Goal: Task Accomplishment & Management: Manage account settings

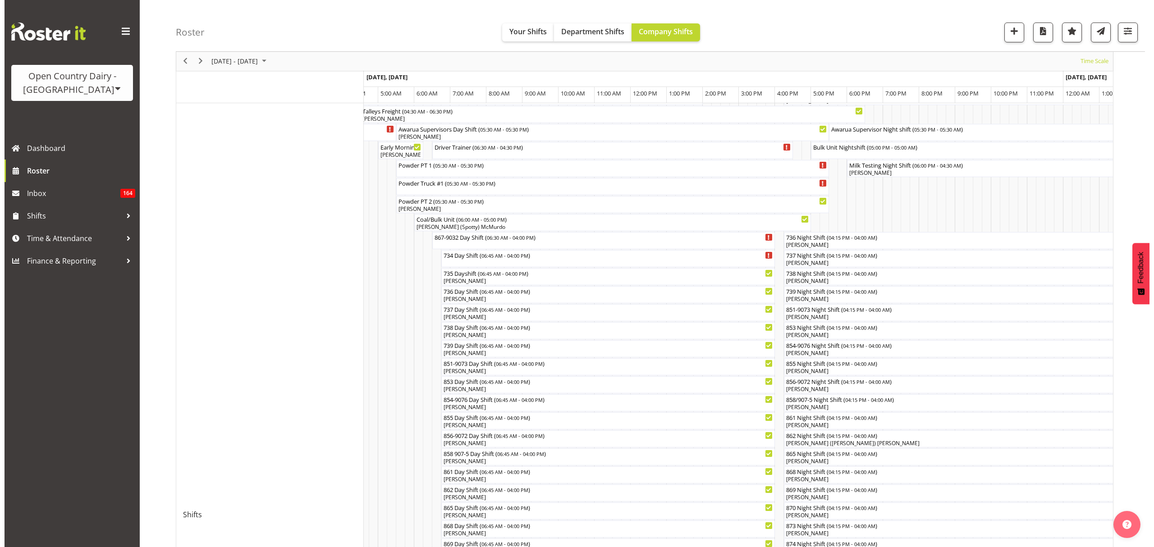
scroll to position [53, 0]
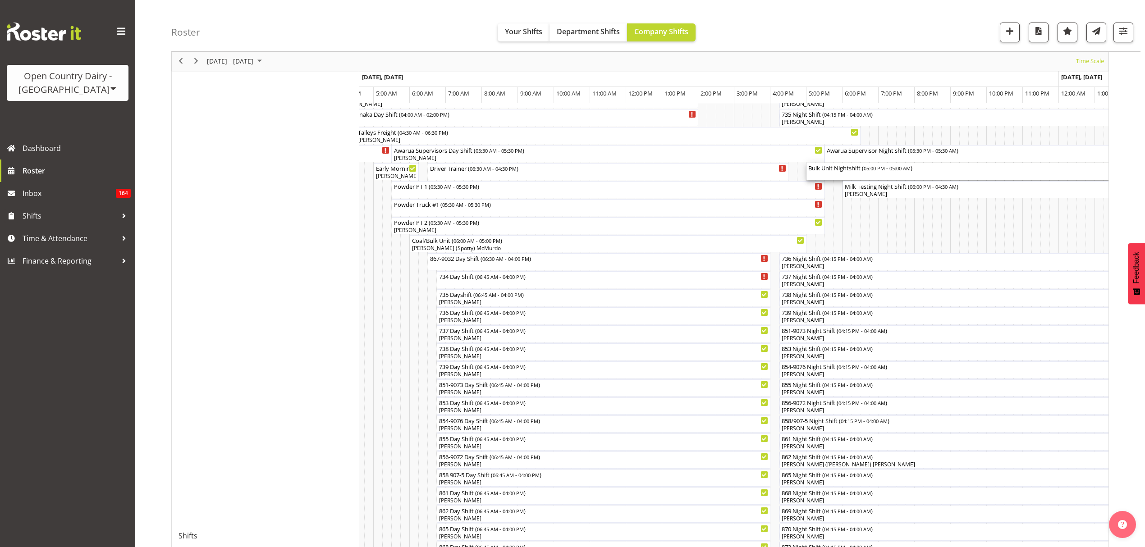
click at [866, 169] on div "Bulk Unit Nightshift ( 05:00 PM - 05:00 AM )" at bounding box center [1022, 167] width 429 height 9
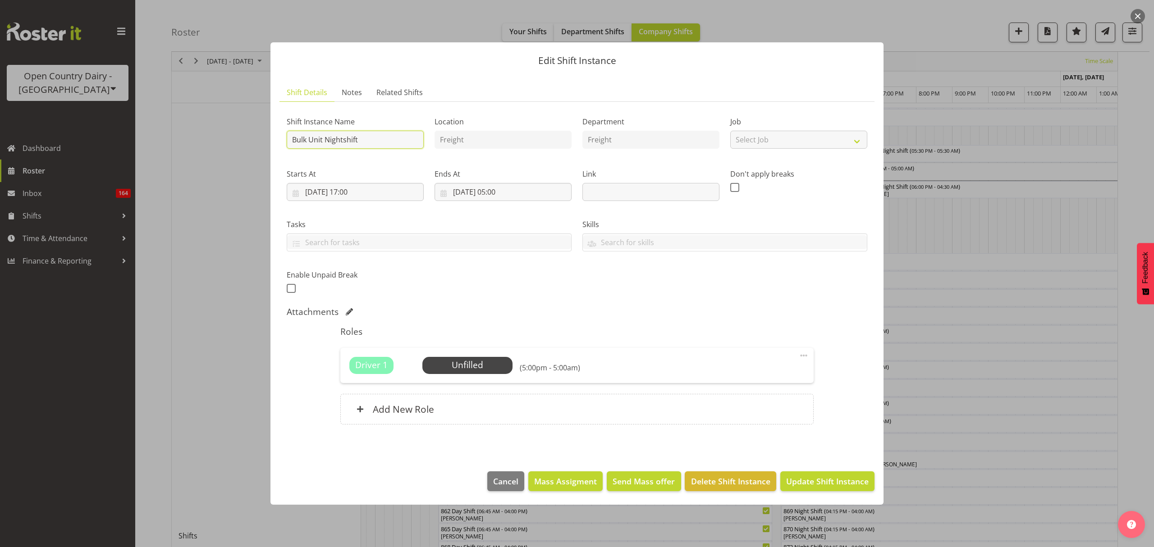
click at [378, 141] on input "Bulk Unit Nightshift" at bounding box center [355, 140] width 137 height 18
click at [377, 141] on input "Bulk Unit Nightshift" at bounding box center [355, 140] width 137 height 18
type input "HALLS NIGHT RUN"
drag, startPoint x: 384, startPoint y: 185, endPoint x: 386, endPoint y: 192, distance: 7.1
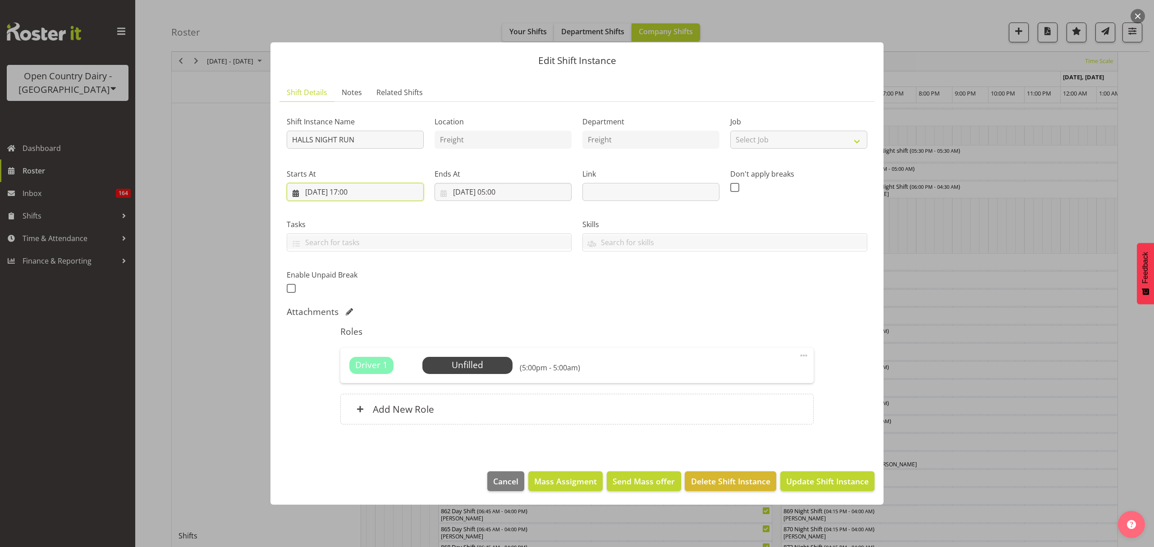
click at [386, 192] on input "[DATE] 17:00" at bounding box center [355, 192] width 137 height 18
click at [358, 381] on select "00 01 02 03 04 05 06 07 08 09 10 11 12 13 14 15 16 17 18 19 20 21 22 23" at bounding box center [355, 383] width 20 height 18
select select "15"
click at [345, 374] on select "00 01 02 03 04 05 06 07 08 09 10 11 12 13 14 15 16 17 18 19 20 21 22 23" at bounding box center [355, 383] width 20 height 18
type input "[DATE] 15:00"
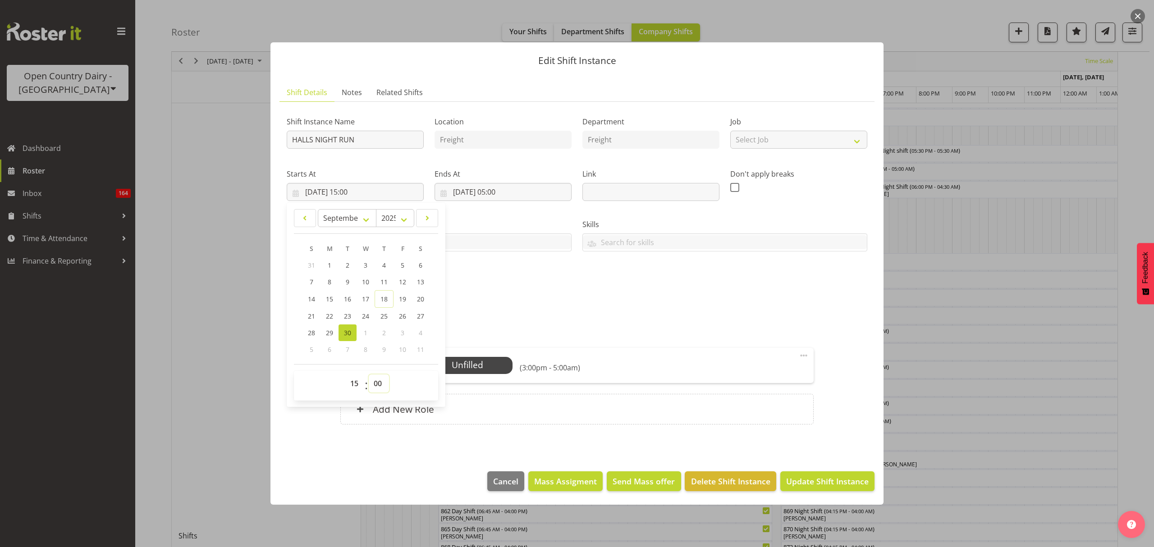
click at [379, 381] on select "00 01 02 03 04 05 06 07 08 09 10 11 12 13 14 15 16 17 18 19 20 21 22 23 24 25 2…" at bounding box center [379, 383] width 20 height 18
select select "30"
click at [369, 374] on select "00 01 02 03 04 05 06 07 08 09 10 11 12 13 14 15 16 17 18 19 20 21 22 23 24 25 2…" at bounding box center [379, 383] width 20 height 18
type input "[DATE] 15:30"
click at [509, 194] on input "[DATE] 05:00" at bounding box center [502, 192] width 137 height 18
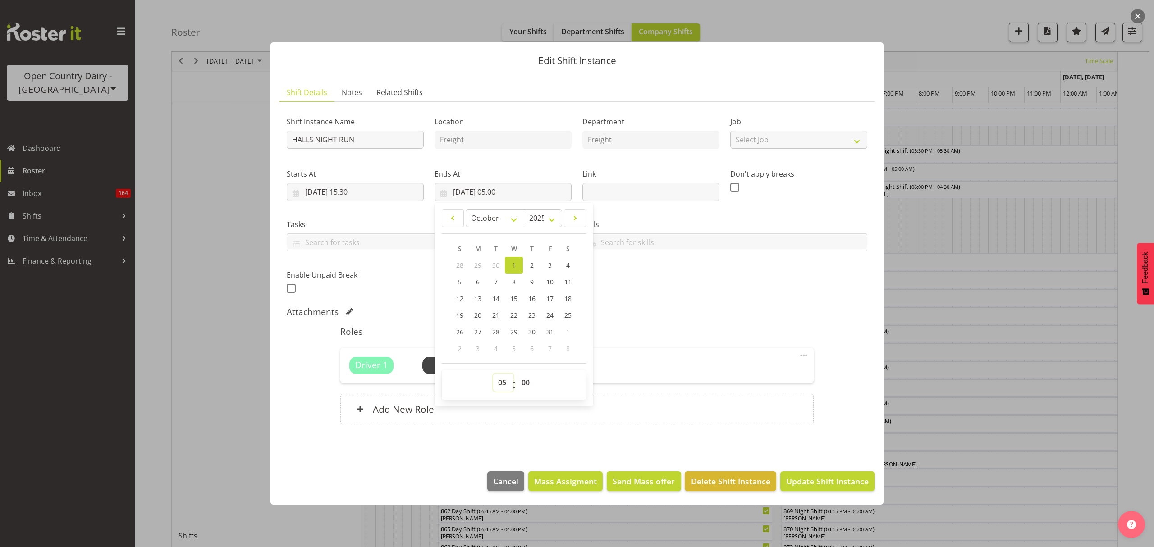
click at [505, 383] on select "00 01 02 03 04 05 06 07 08 09 10 11 12 13 14 15 16 17 18 19 20 21 22 23" at bounding box center [503, 383] width 20 height 18
select select "2"
click at [493, 374] on select "00 01 02 03 04 05 06 07 08 09 10 11 12 13 14 15 16 17 18 19 20 21 22 23" at bounding box center [503, 383] width 20 height 18
type input "[DATE] 02:00"
click at [525, 377] on select "00 01 02 03 04 05 06 07 08 09 10 11 12 13 14 15 16 17 18 19 20 21 22 23 24 25 2…" at bounding box center [526, 383] width 20 height 18
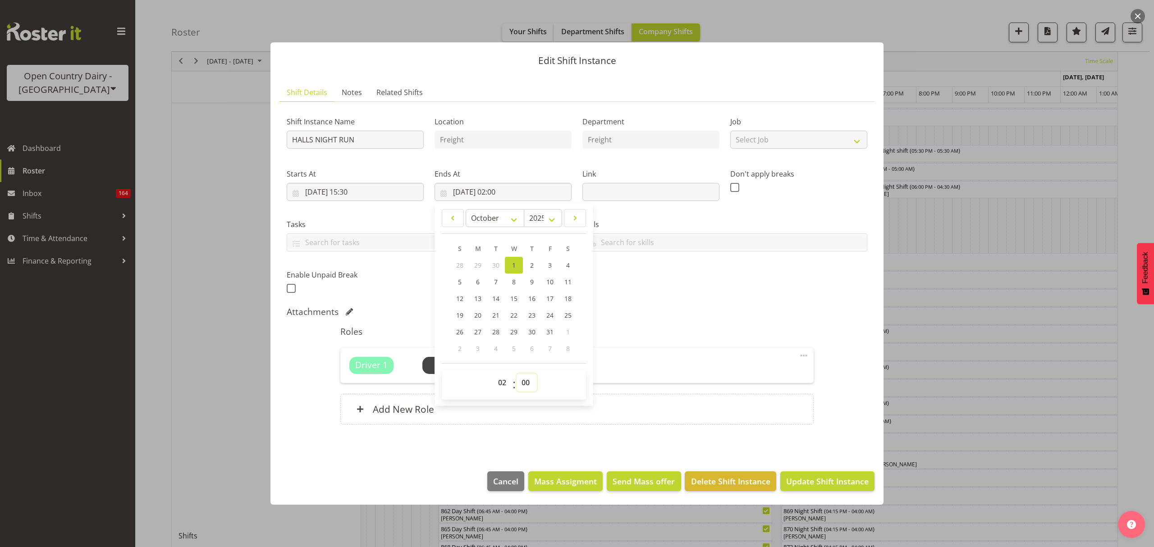
select select "30"
click at [516, 374] on select "00 01 02 03 04 05 06 07 08 09 10 11 12 13 14 15 16 17 18 19 20 21 22 23 24 25 2…" at bounding box center [526, 383] width 20 height 18
type input "[DATE] 02:30"
click at [727, 281] on div "Shift Instance Name HALLS NIGHT RUN Location Freight Department Freight Job Sel…" at bounding box center [576, 202] width 591 height 197
click at [853, 487] on span "Update Shift Instance" at bounding box center [827, 481] width 82 height 12
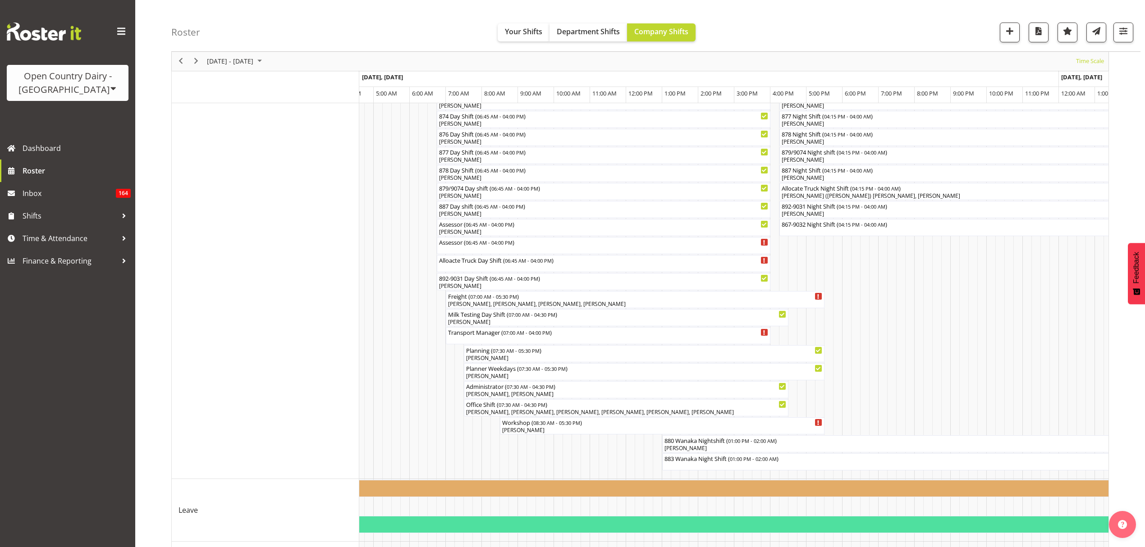
scroll to position [593, 0]
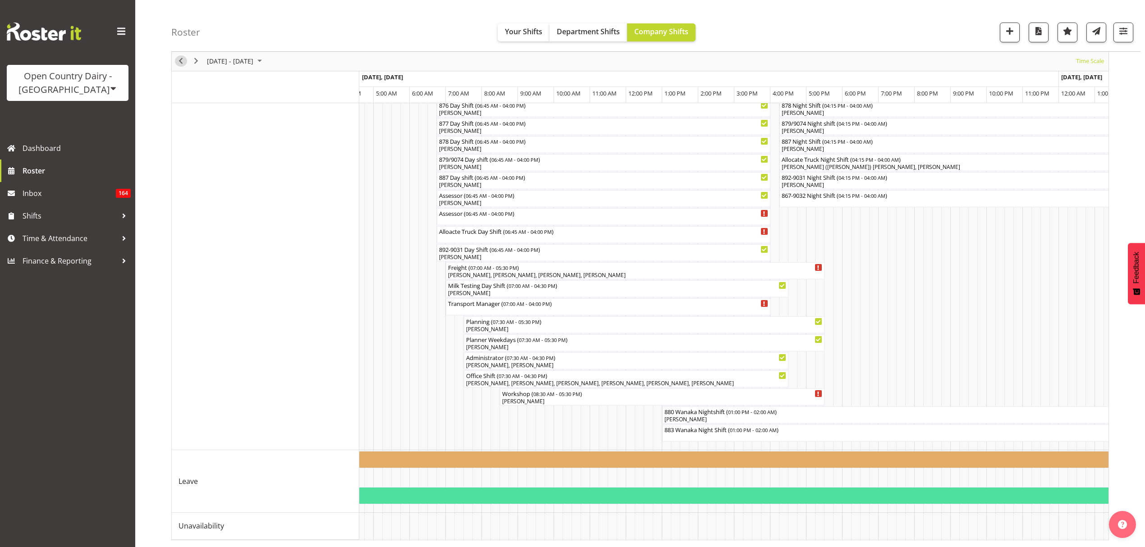
click at [176, 64] on span "Previous" at bounding box center [180, 61] width 11 height 11
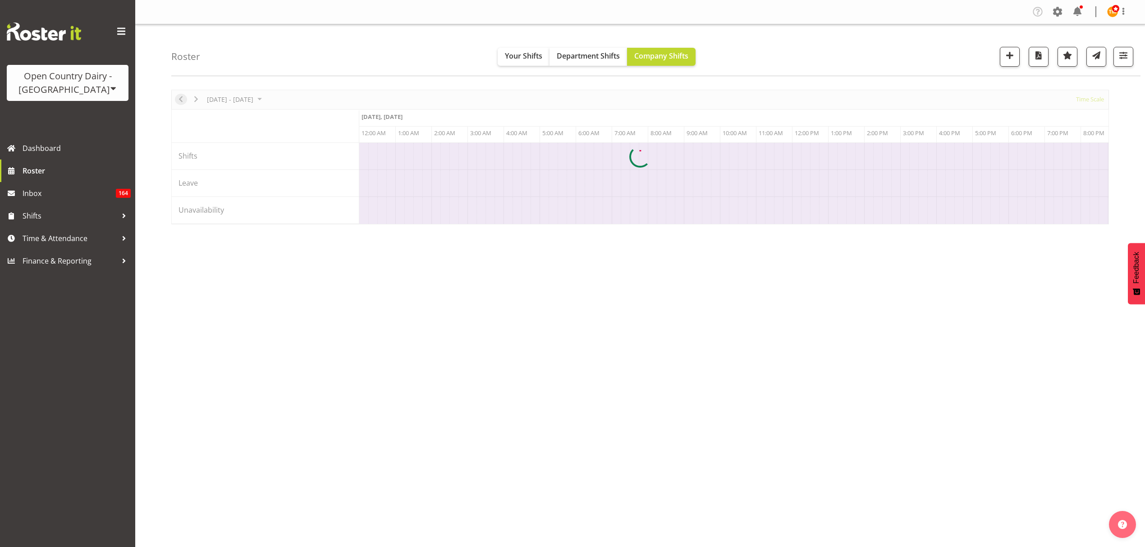
scroll to position [0, 0]
